Goal: Task Accomplishment & Management: Manage account settings

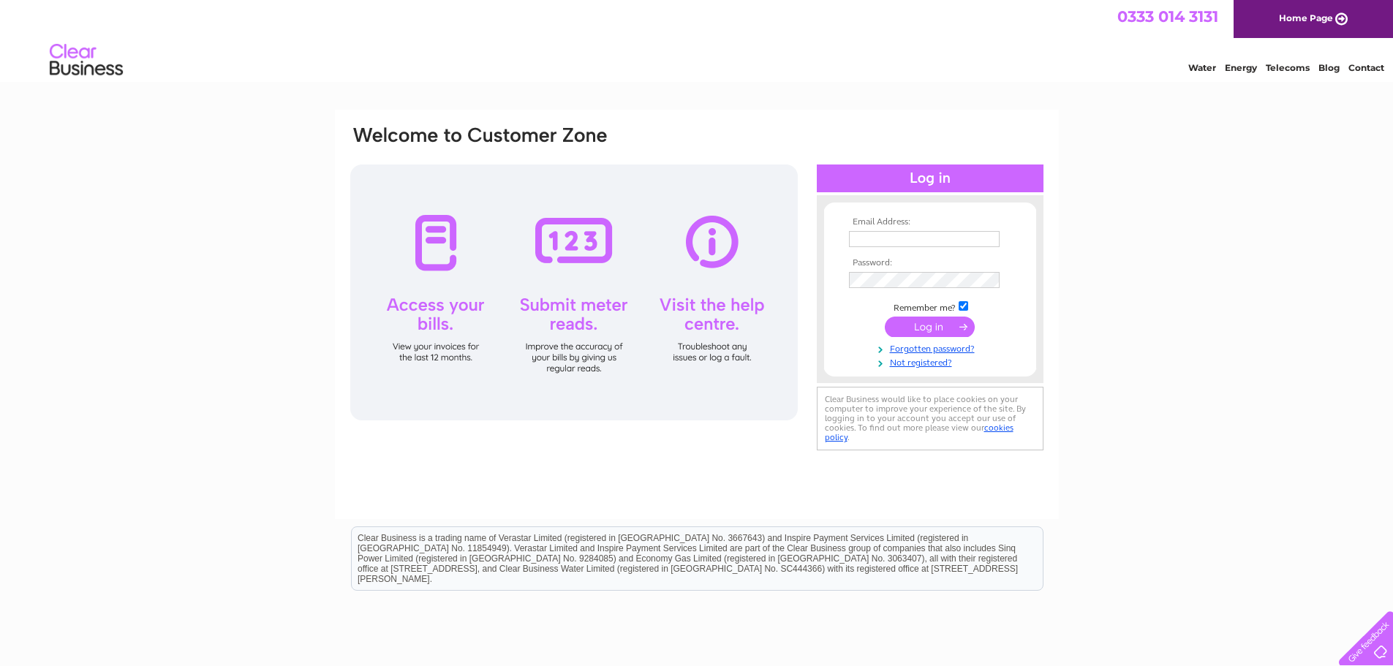
click at [872, 247] on td at bounding box center [930, 238] width 170 height 23
click at [873, 241] on input "text" at bounding box center [924, 239] width 151 height 16
paste input "accounts@borderconcrete.co.uk"
type input "accounts@borderconcrete.co.uk"
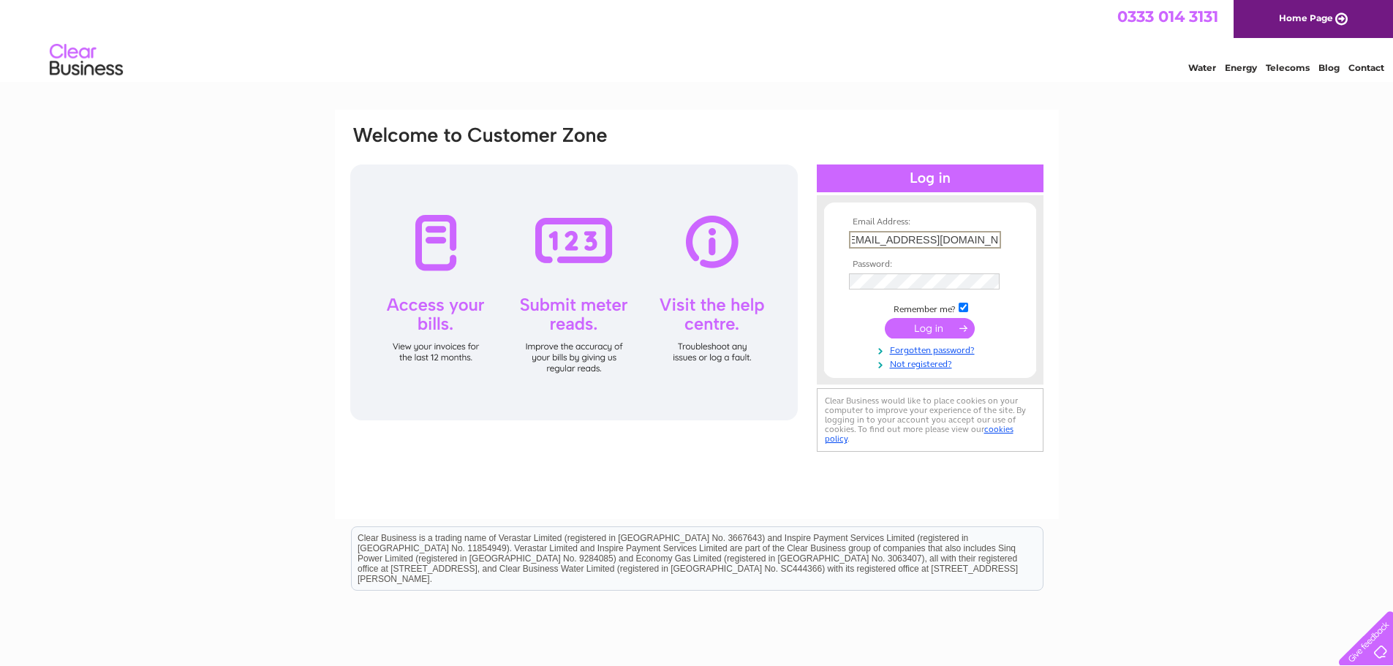
scroll to position [0, 0]
click at [945, 328] on input "submit" at bounding box center [930, 328] width 90 height 20
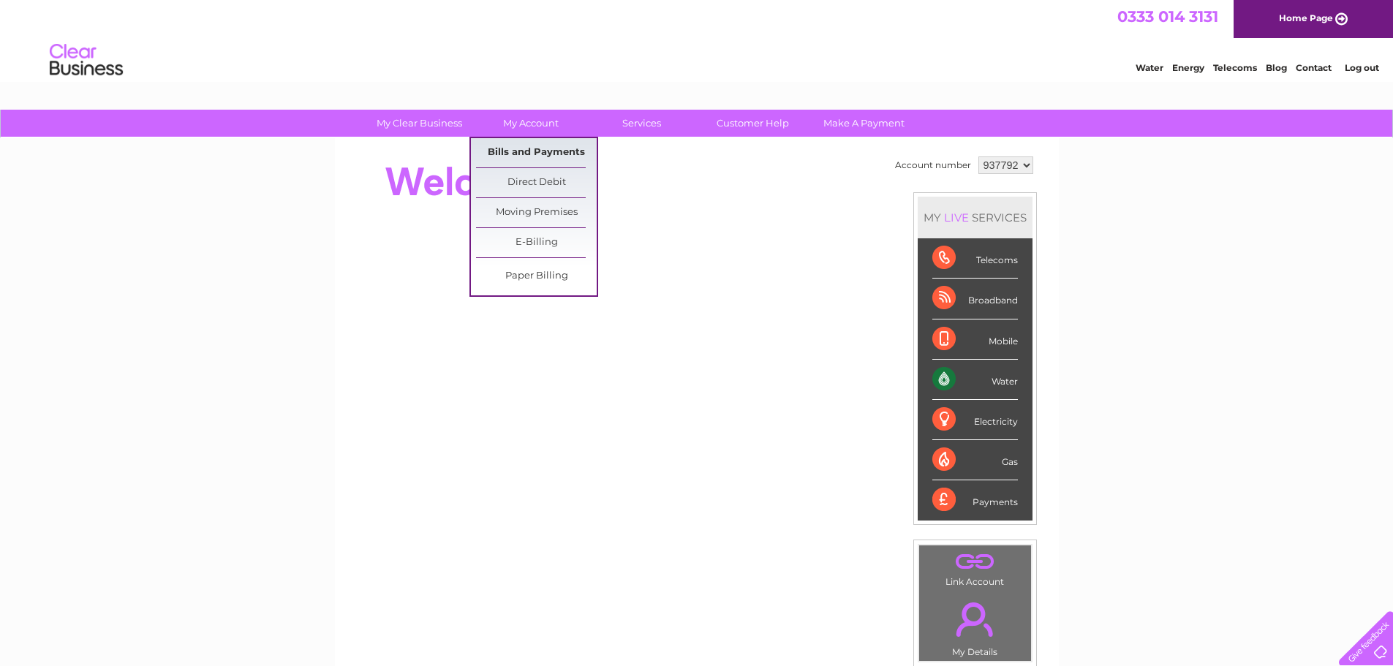
click at [506, 148] on link "Bills and Payments" at bounding box center [536, 152] width 121 height 29
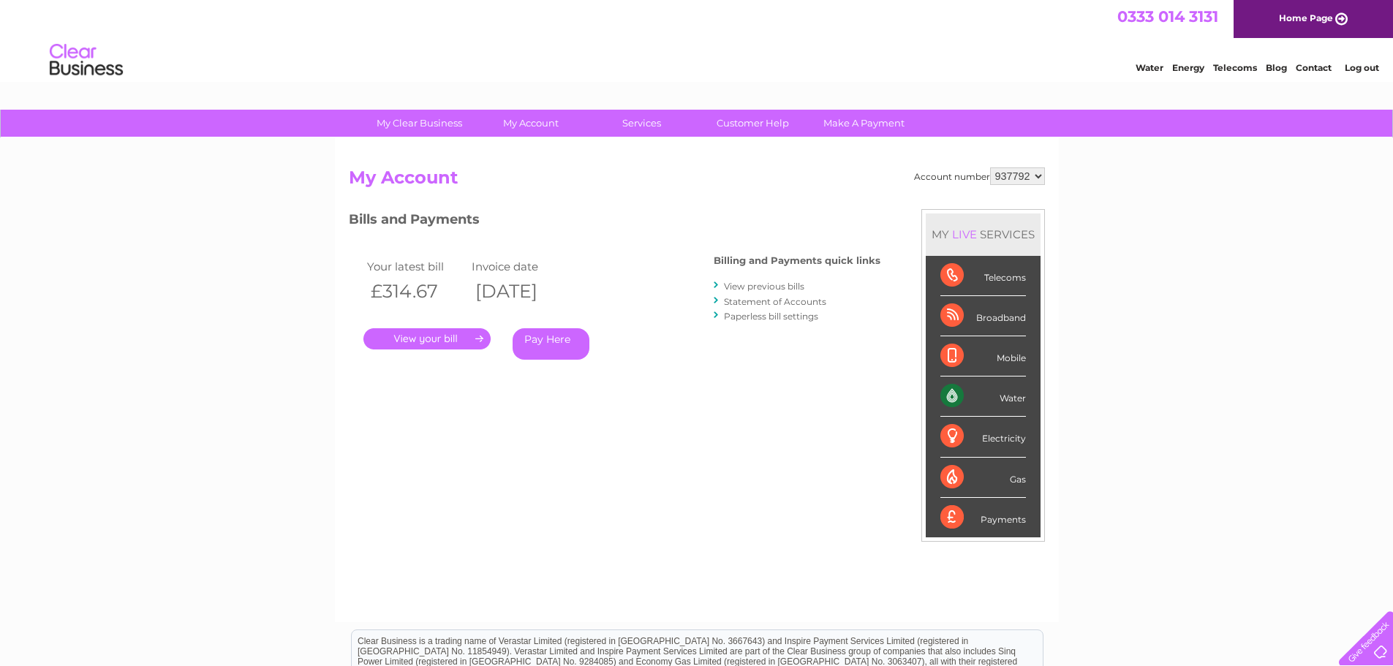
click at [452, 342] on link "." at bounding box center [426, 338] width 127 height 21
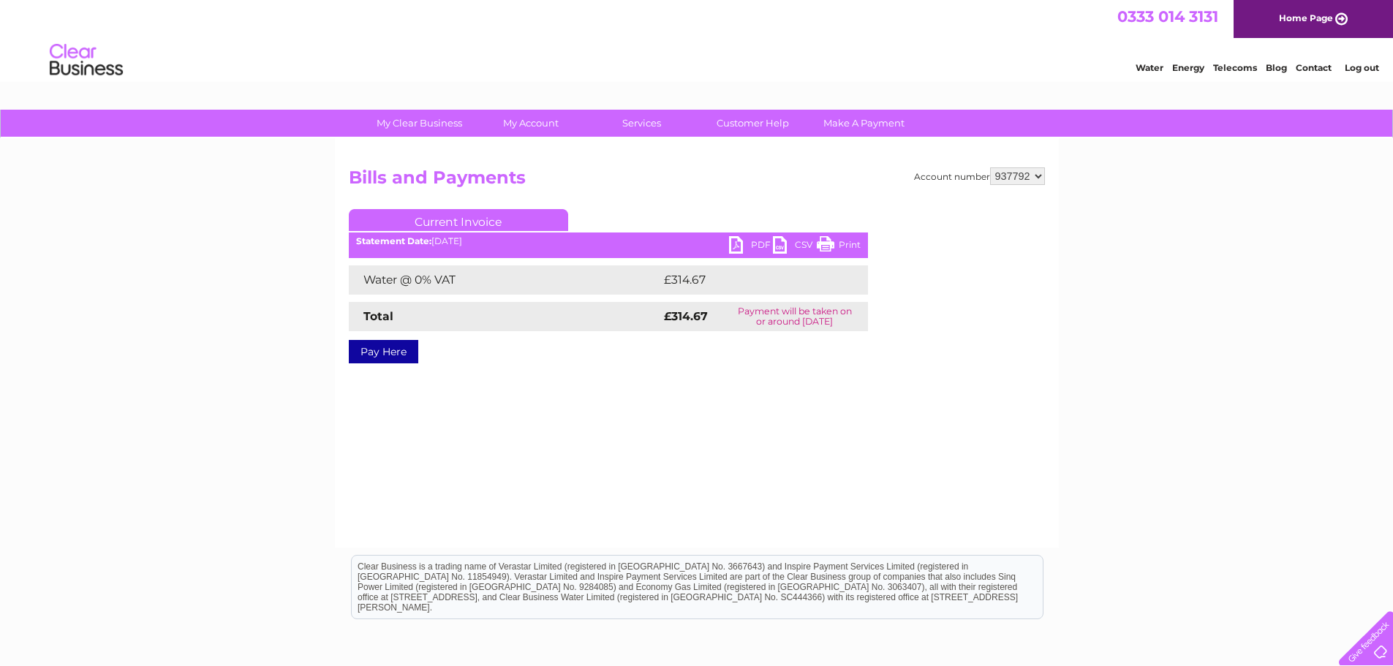
click at [762, 245] on link "PDF" at bounding box center [751, 246] width 44 height 21
